Goal: Find specific page/section: Find specific page/section

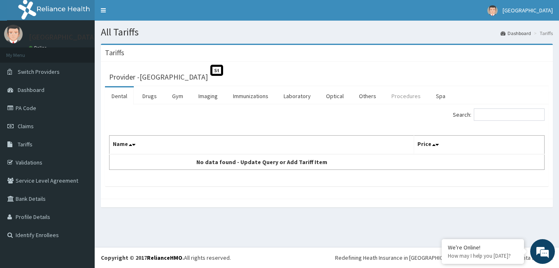
click at [405, 100] on link "Procedures" at bounding box center [406, 95] width 42 height 17
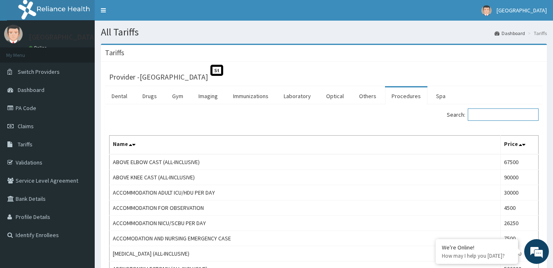
click at [494, 114] on input "Search:" at bounding box center [503, 114] width 71 height 12
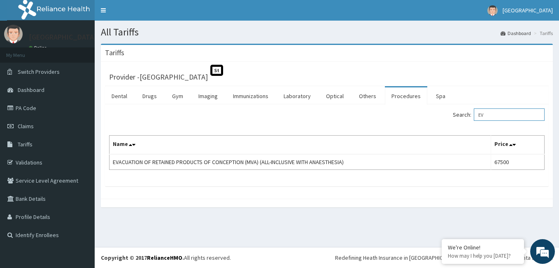
type input "E"
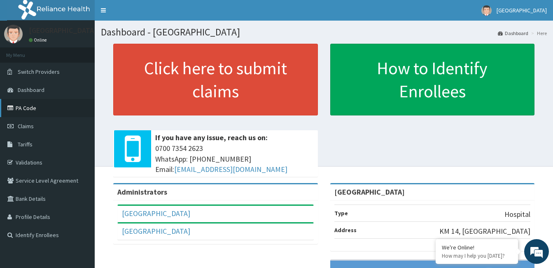
click at [25, 107] on link "PA Code" at bounding box center [47, 108] width 95 height 18
